Goal: Communication & Community: Ask a question

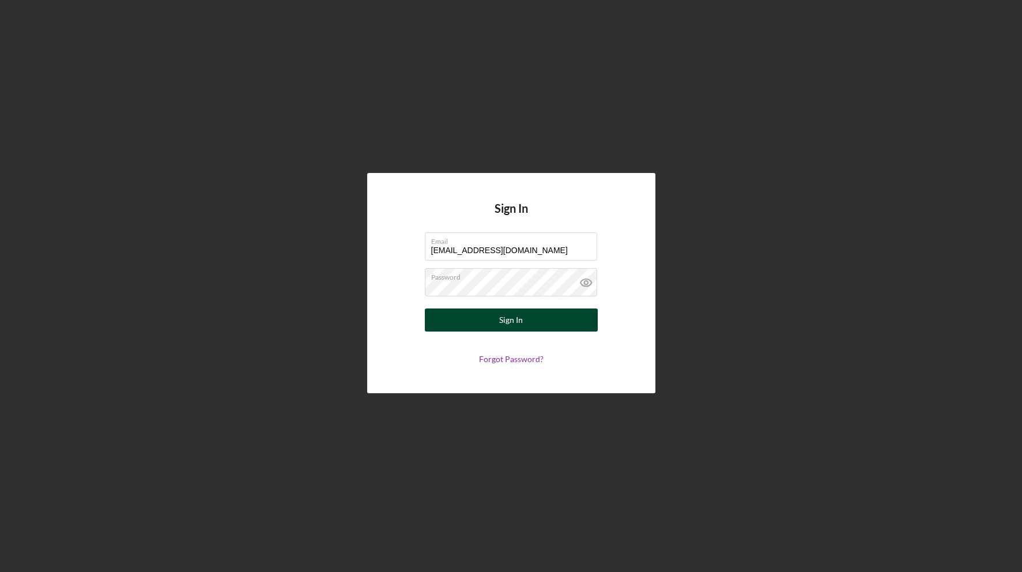
type input "[EMAIL_ADDRESS][DOMAIN_NAME]"
click at [550, 323] on button "Sign In" at bounding box center [511, 319] width 173 height 23
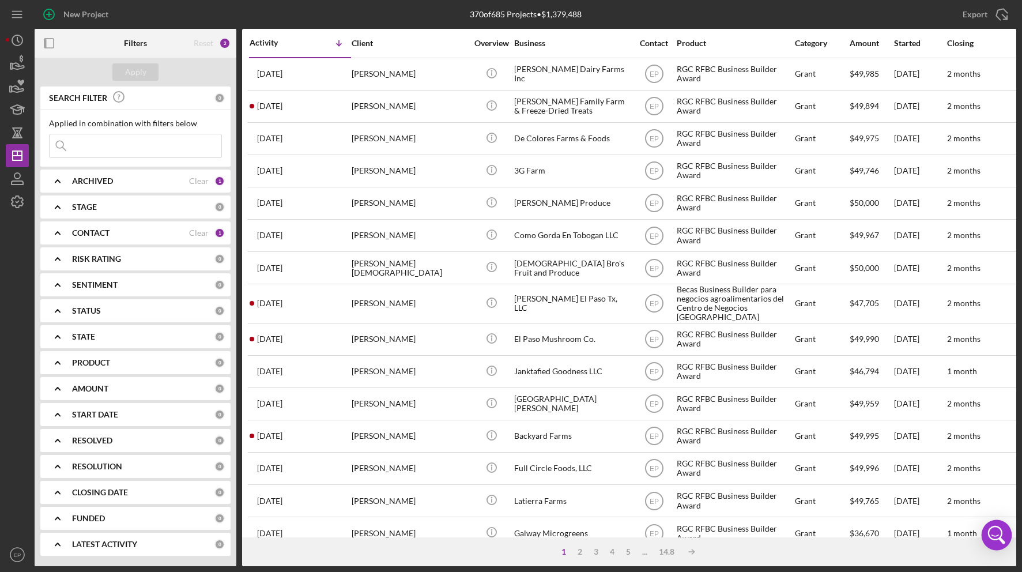
click at [993, 537] on icon "Open Intercom Messenger" at bounding box center [997, 535] width 28 height 28
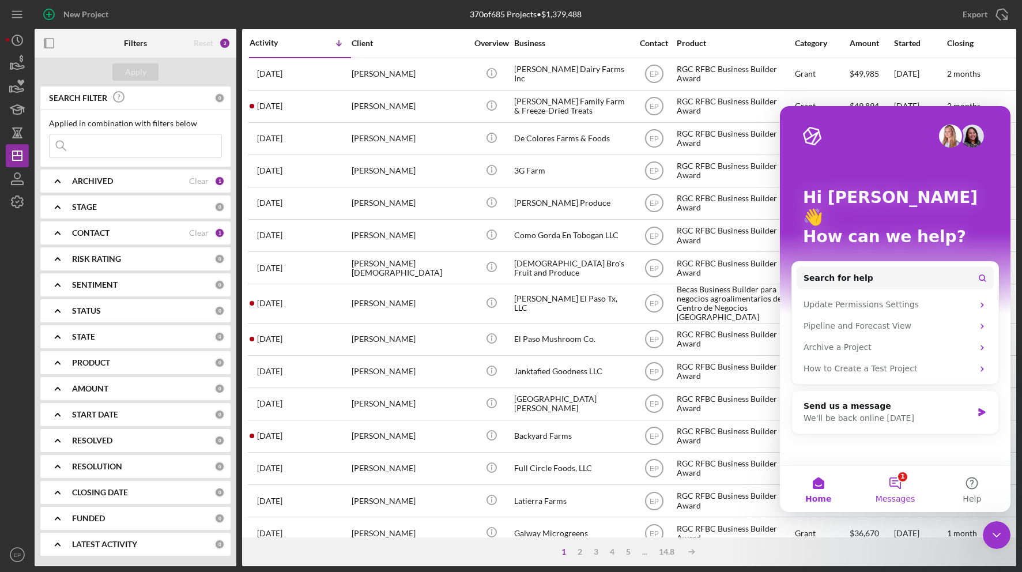
click at [897, 484] on button "1 Messages" at bounding box center [895, 489] width 77 height 46
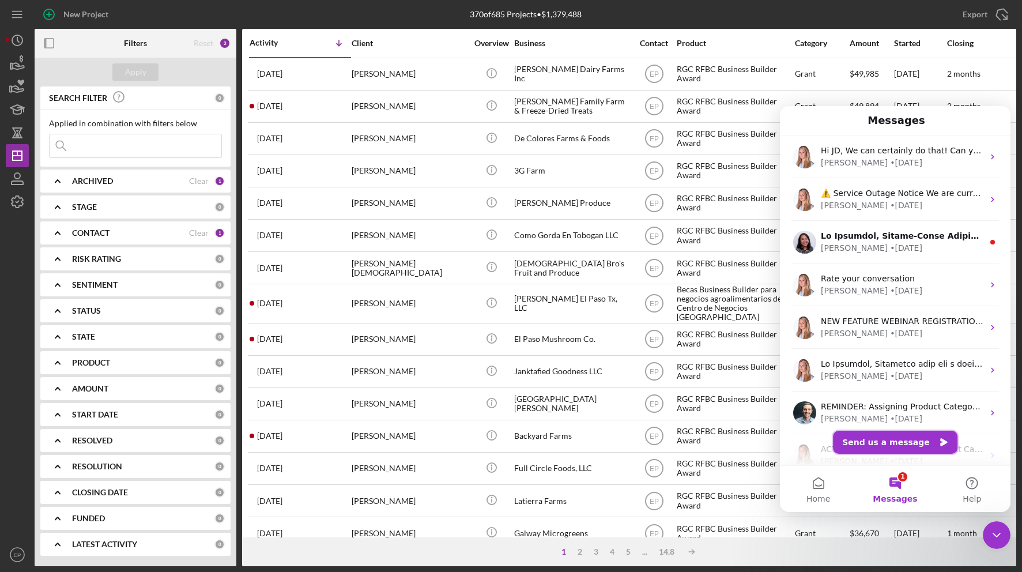
click at [866, 440] on button "Send us a message" at bounding box center [895, 442] width 125 height 23
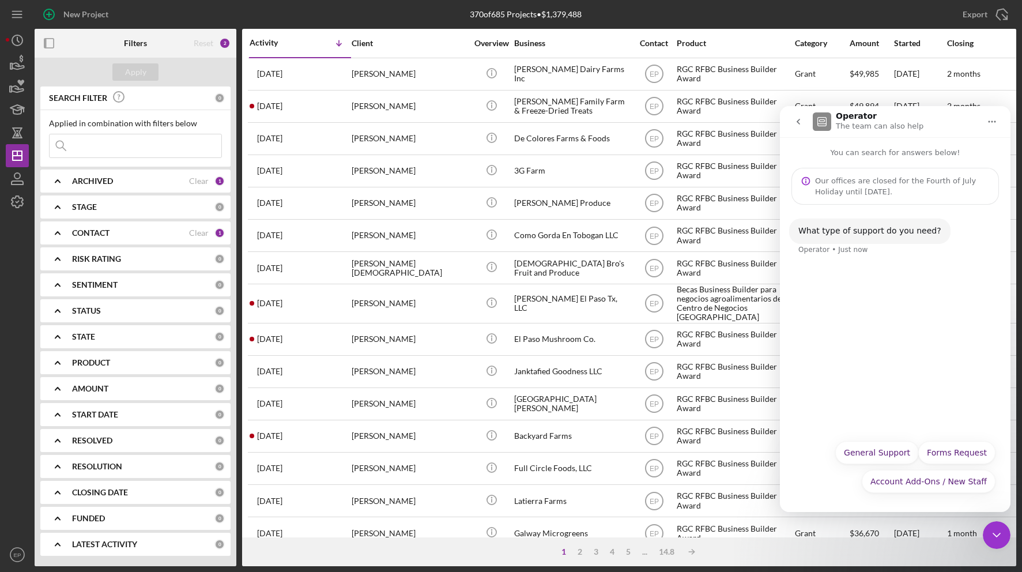
click at [853, 248] on div "Operator • Just now" at bounding box center [833, 249] width 70 height 7
click at [881, 228] on div "What type of support do you need?" at bounding box center [869, 231] width 143 height 12
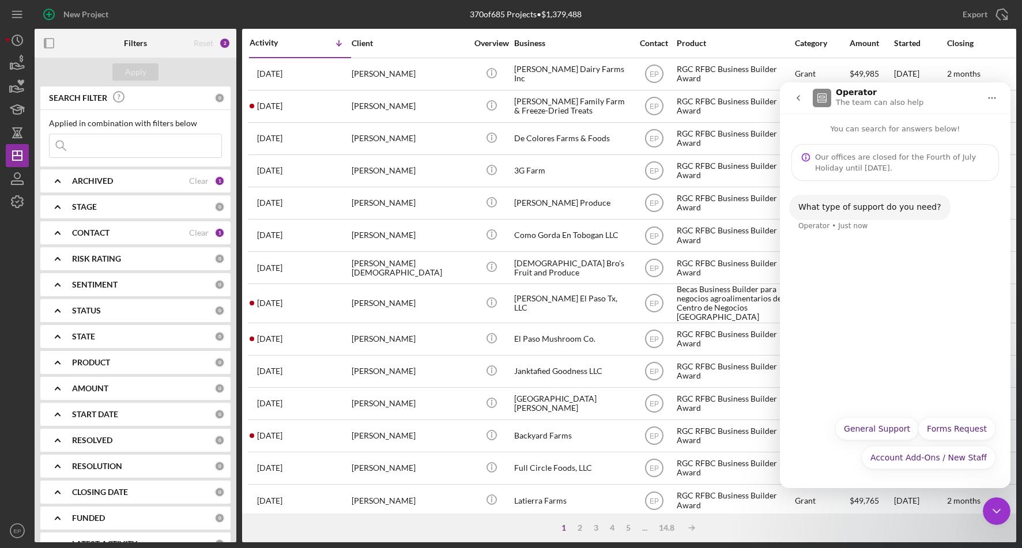
click at [860, 213] on div "What type of support do you need? Operator • Just now" at bounding box center [869, 207] width 161 height 25
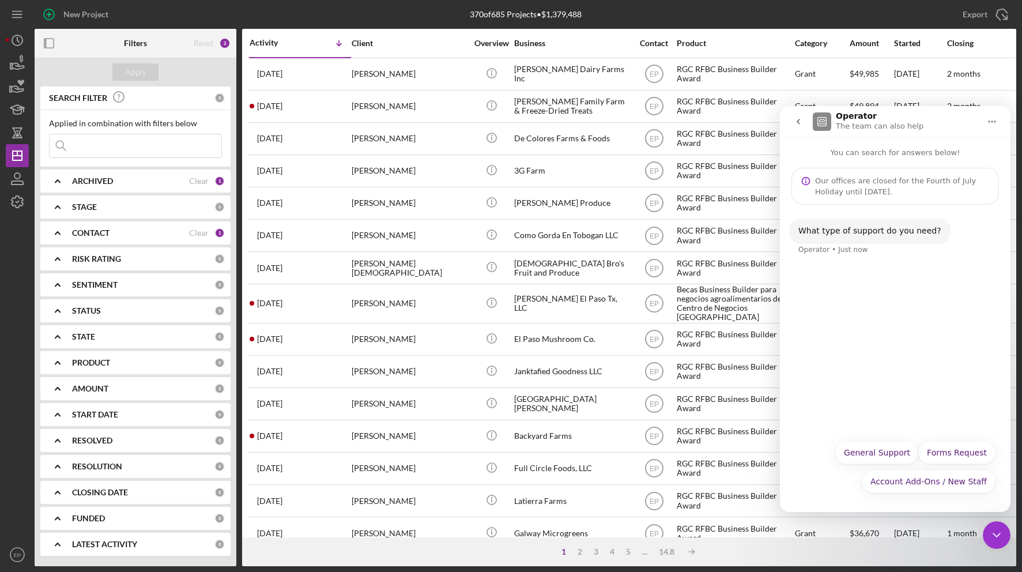
click at [857, 232] on div "What type of support do you need?" at bounding box center [869, 231] width 143 height 12
click at [857, 231] on div "What type of support do you need?" at bounding box center [869, 231] width 143 height 12
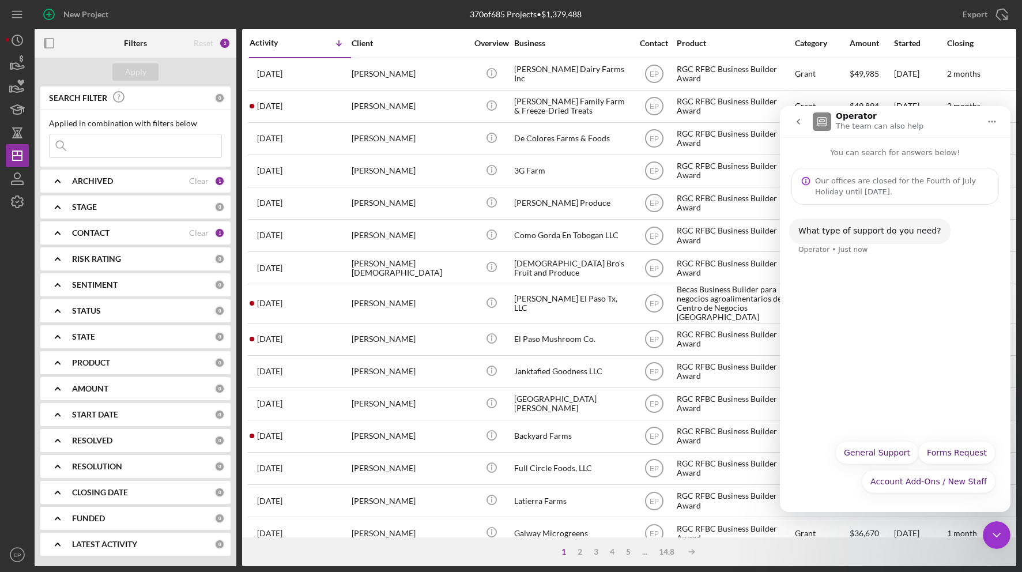
click at [857, 231] on div "What type of support do you need?" at bounding box center [869, 231] width 143 height 12
click at [899, 189] on div "Our offices are closed for the Fourth of July Holiday until [DATE]." at bounding box center [902, 186] width 174 height 22
click at [880, 189] on div "Our offices are closed for the Fourth of July Holiday until [DATE]." at bounding box center [902, 186] width 174 height 22
click at [805, 184] on icon "Intercom messenger" at bounding box center [805, 180] width 9 height 9
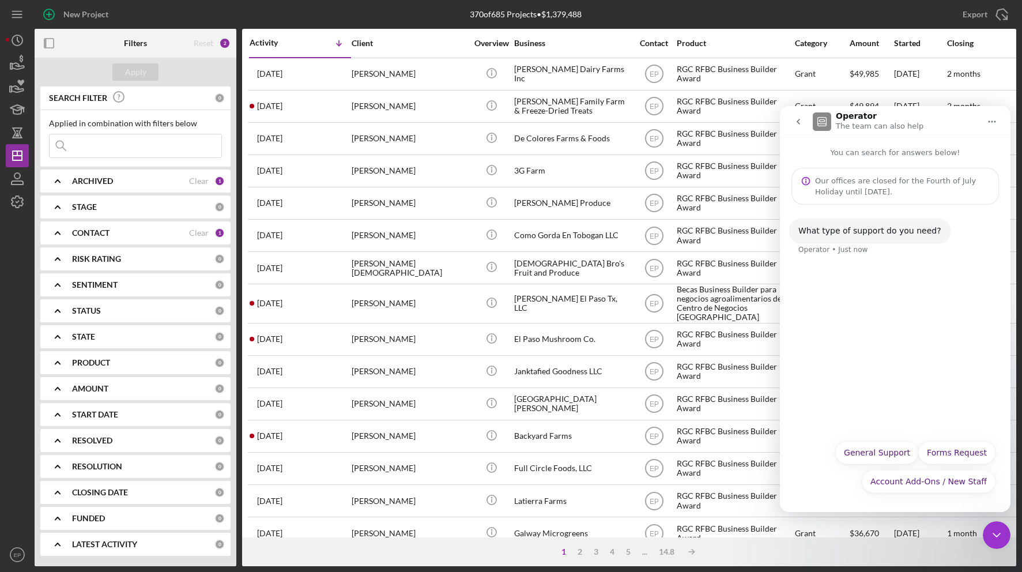
click at [889, 186] on div "Our offices are closed for the Fourth of July Holiday until [DATE]." at bounding box center [902, 186] width 174 height 22
click at [864, 120] on h1 "Operator" at bounding box center [856, 116] width 41 height 9
click at [821, 122] on img "Intercom messenger" at bounding box center [822, 121] width 18 height 18
click at [888, 457] on button "General Support" at bounding box center [877, 452] width 84 height 23
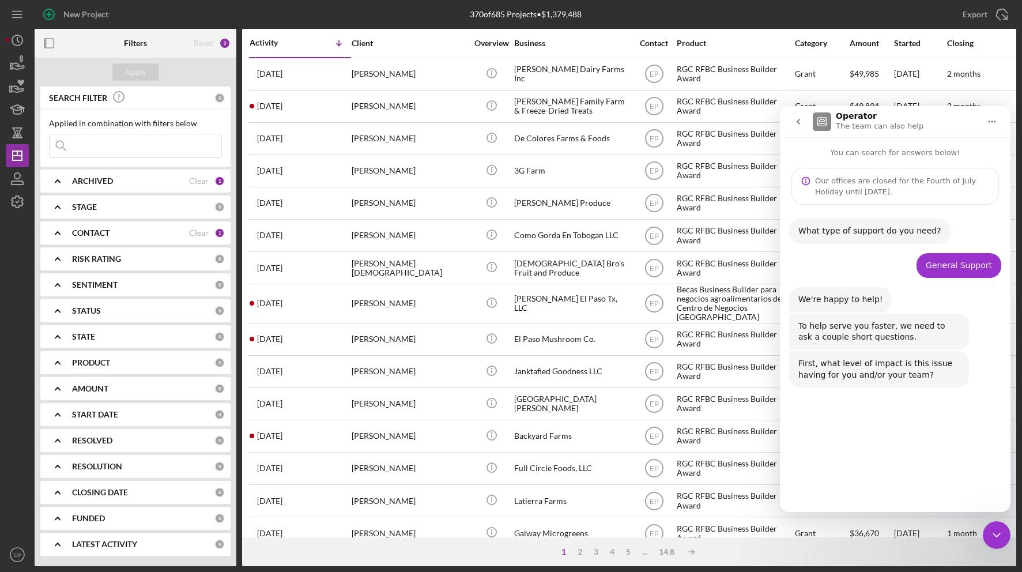
click at [975, 478] on button "Major" at bounding box center [976, 480] width 40 height 23
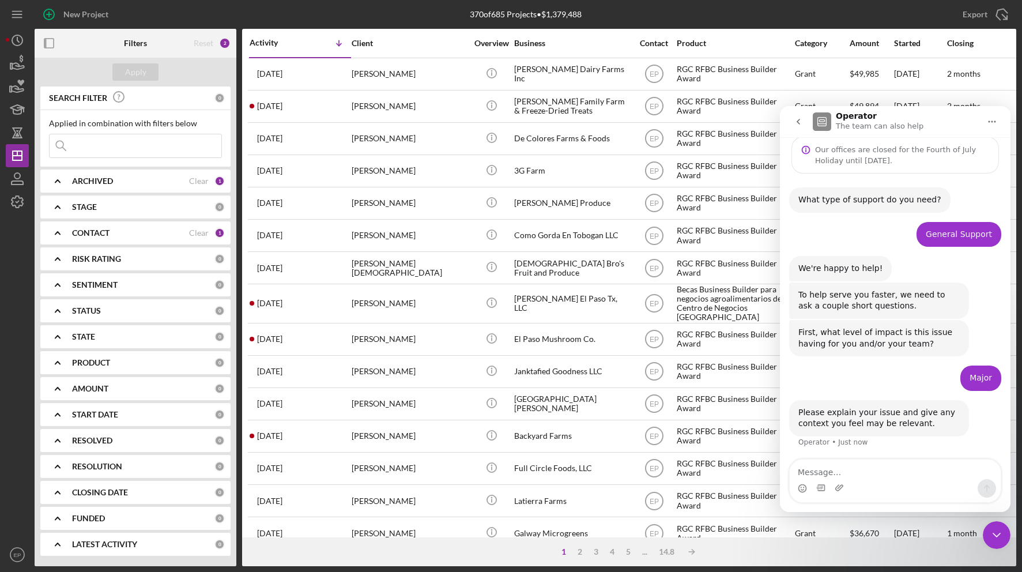
scroll to position [32, 0]
click at [860, 470] on textarea "Message…" at bounding box center [895, 469] width 211 height 20
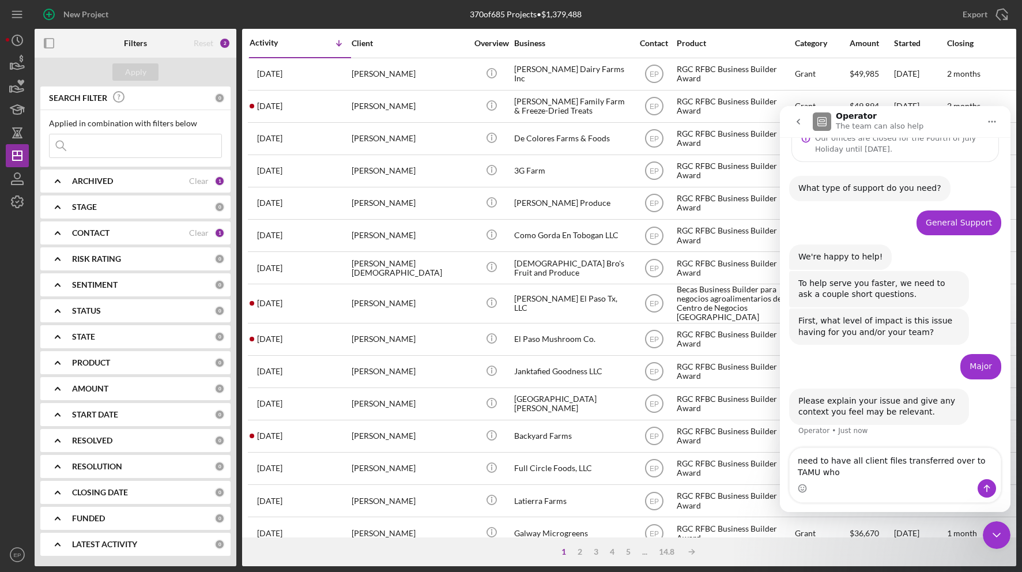
scroll to position [44, 0]
click at [861, 473] on textarea "need to have all client files transferred over to TAMU who will be in theproces…" at bounding box center [895, 463] width 211 height 31
click at [906, 477] on textarea "need to have all client files transferred over to TAMU who will be in the proce…" at bounding box center [895, 463] width 211 height 31
type textarea "need to have all client files transferred over to TAMU who will be in the proce…"
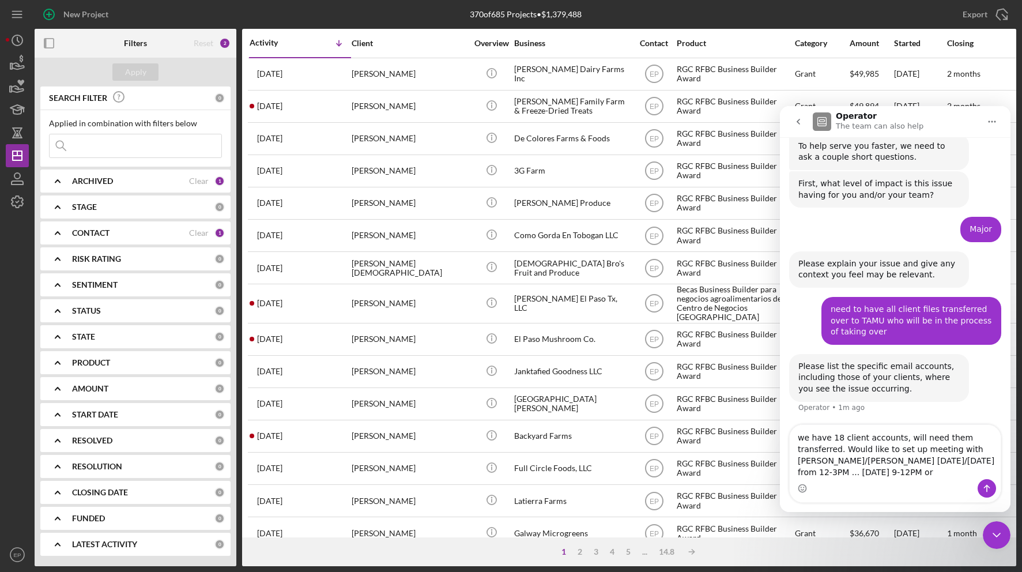
scroll to position [181, 0]
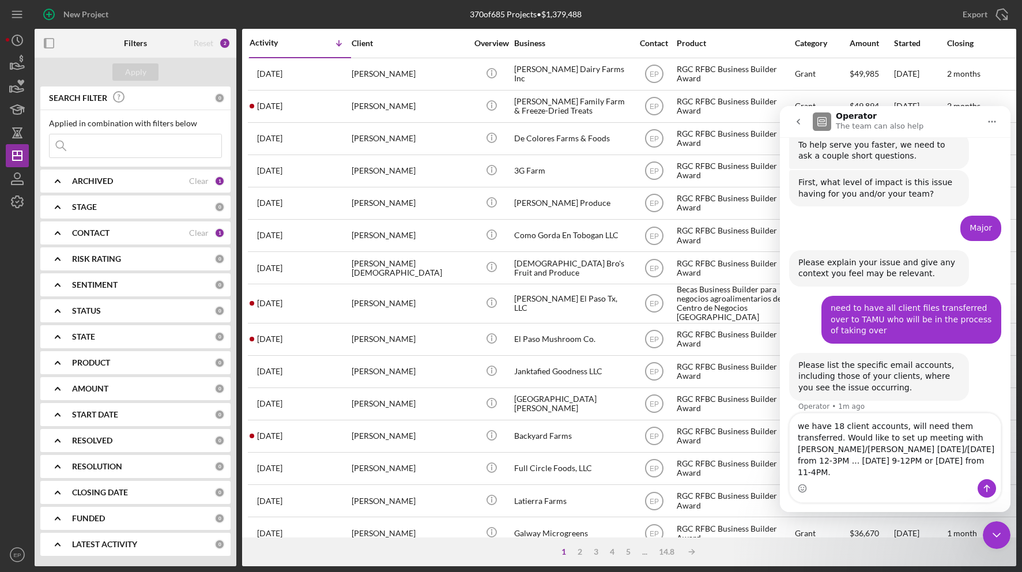
type textarea "we have 18 client accounts, will need them transferred. Would like to set up me…"
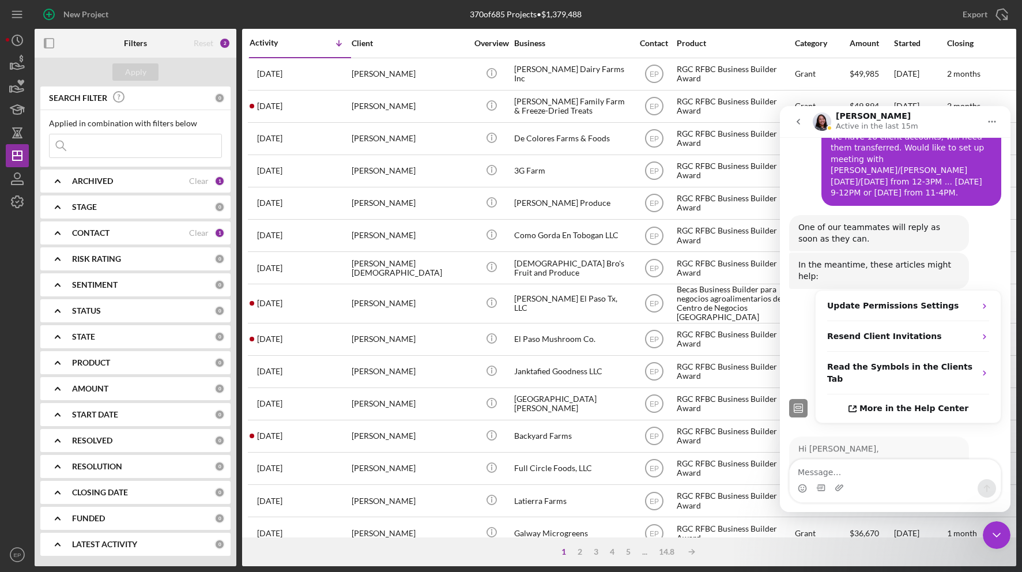
scroll to position [441, 0]
